Goal: Obtain resource: Download file/media

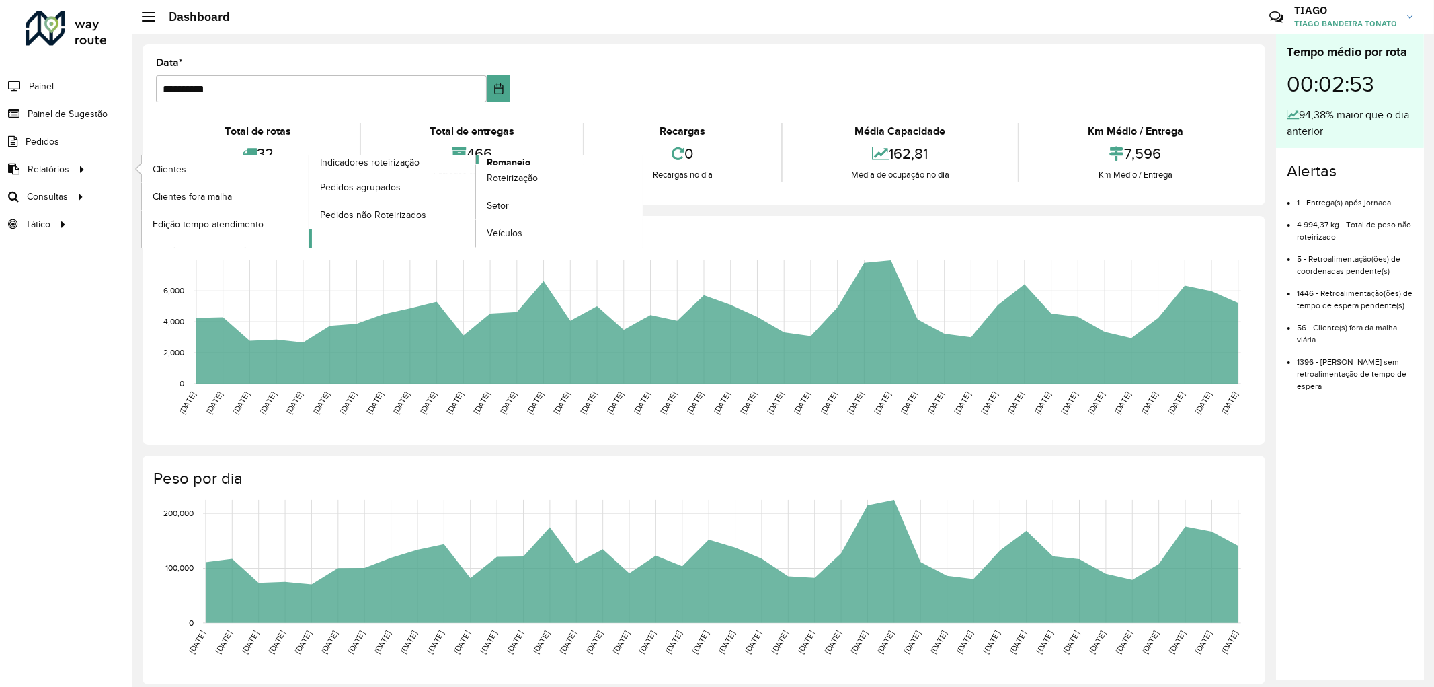
click at [496, 157] on span "Romaneio" at bounding box center [509, 162] width 44 height 14
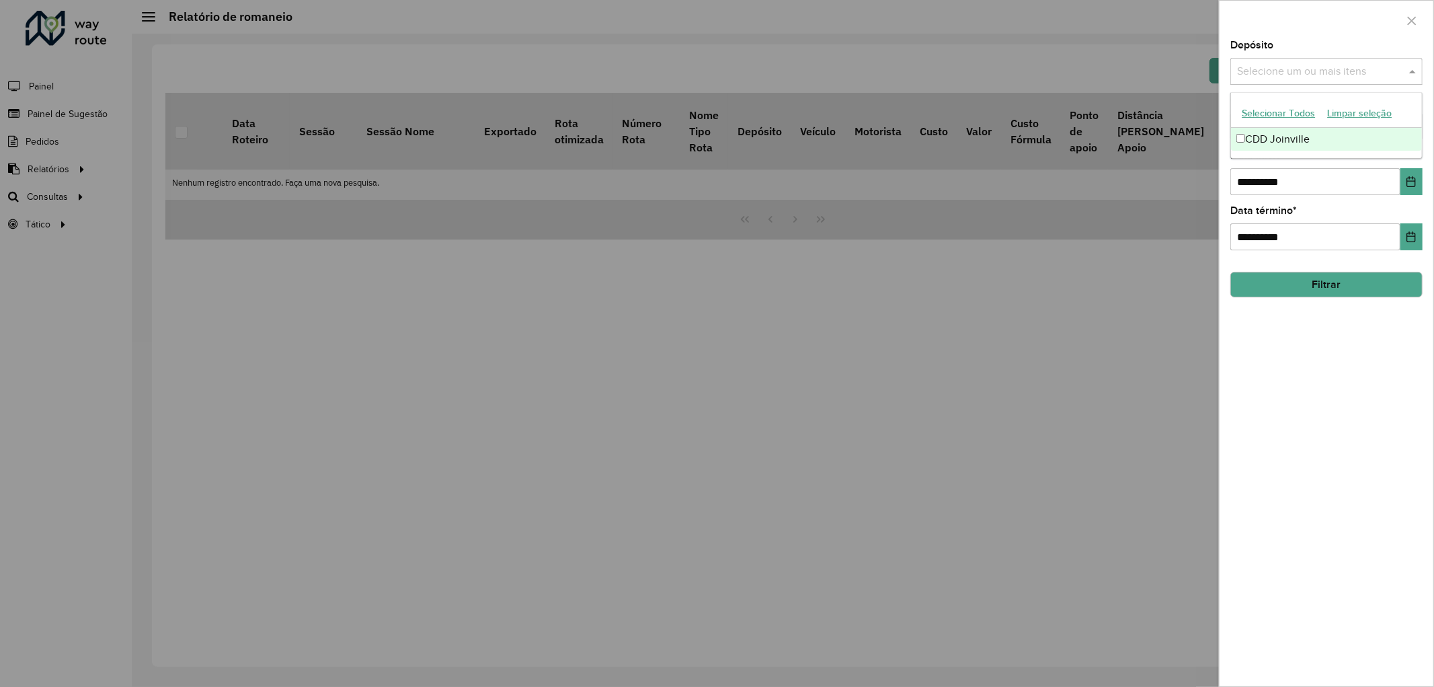
click at [1309, 65] on input "text" at bounding box center [1320, 72] width 172 height 16
click at [1259, 139] on div "CDD Joinville" at bounding box center [1326, 139] width 191 height 23
click at [1327, 405] on div "**********" at bounding box center [1327, 363] width 214 height 646
click at [1320, 280] on button "Filtrar" at bounding box center [1327, 285] width 192 height 26
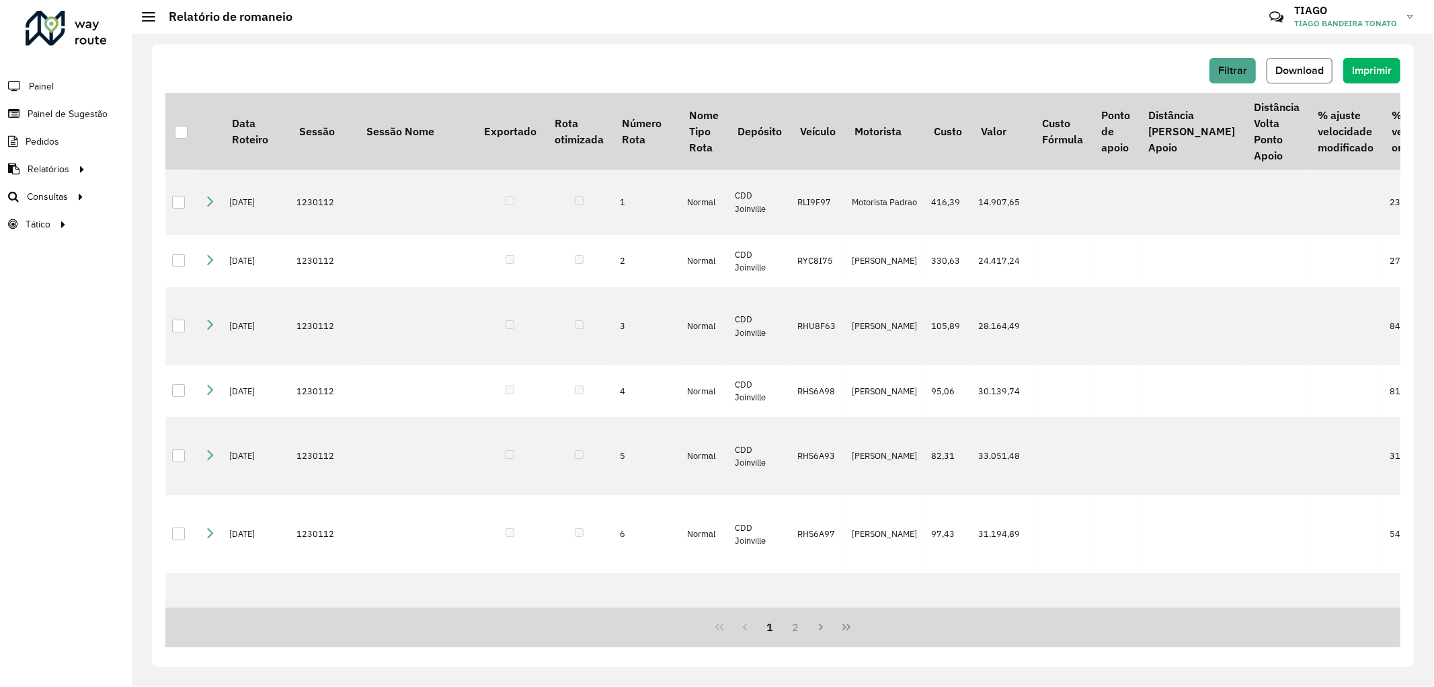
click at [1299, 72] on span "Download" at bounding box center [1300, 70] width 48 height 11
drag, startPoint x: 775, startPoint y: 11, endPoint x: 1252, endPoint y: 2, distance: 477.5
click at [1252, 2] on div "Críticas? Dúvidas? Elogios? Sugestões? Entre em contato conosco!" at bounding box center [1179, 22] width 150 height 46
